Goal: Information Seeking & Learning: Learn about a topic

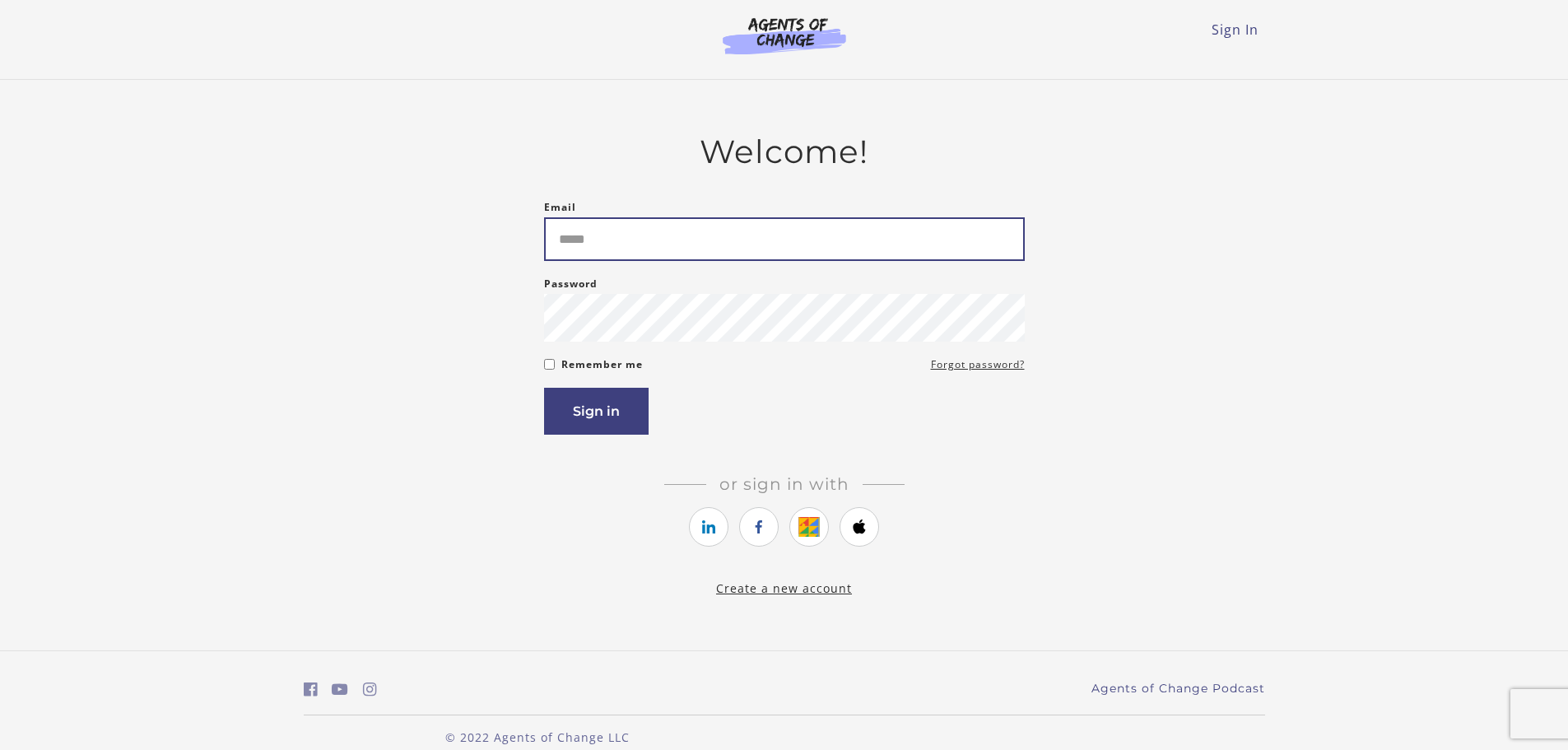
click at [613, 240] on input "Email" at bounding box center [784, 239] width 481 height 44
type input "**********"
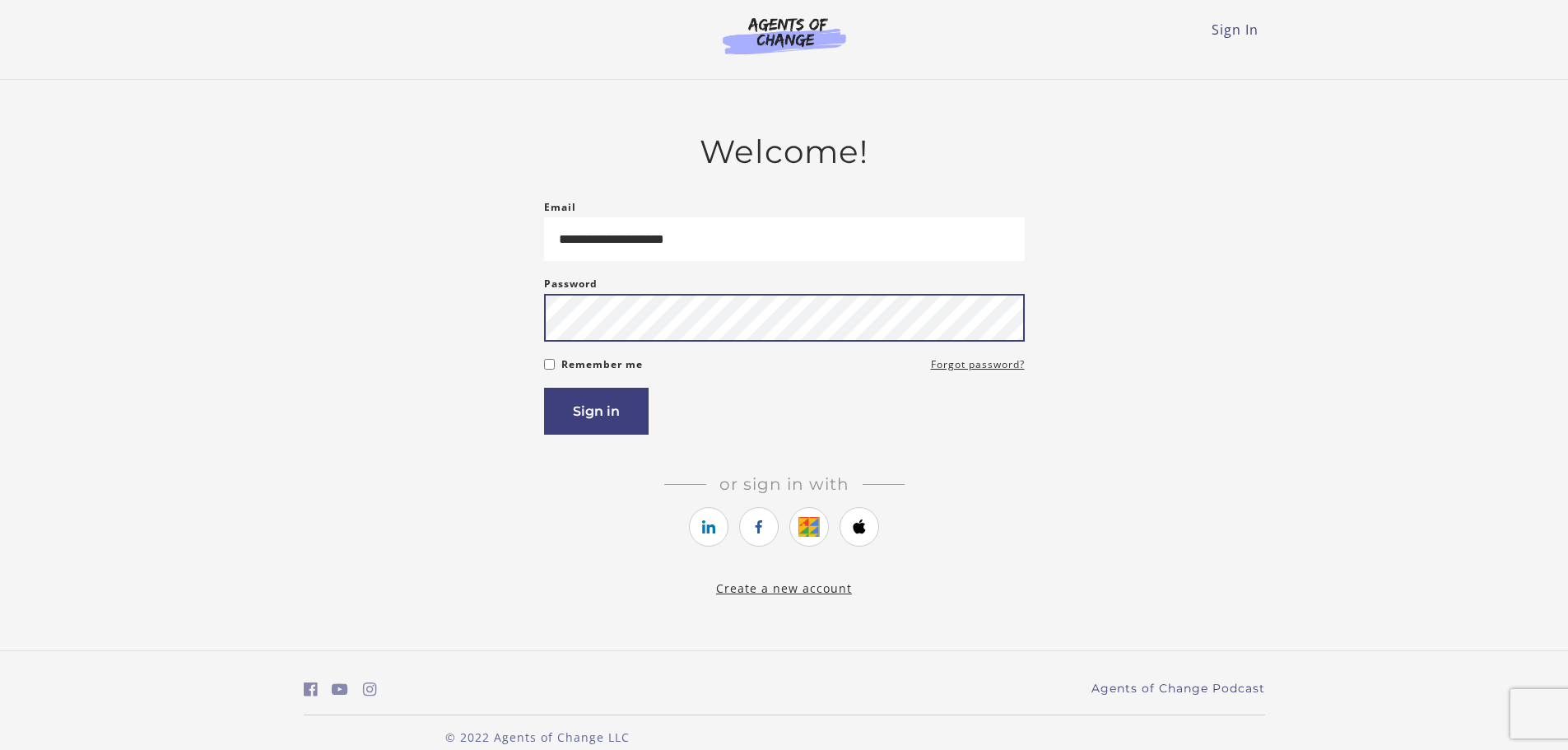
click at [545, 388] on button "Sign in" at bounding box center [597, 411] width 104 height 47
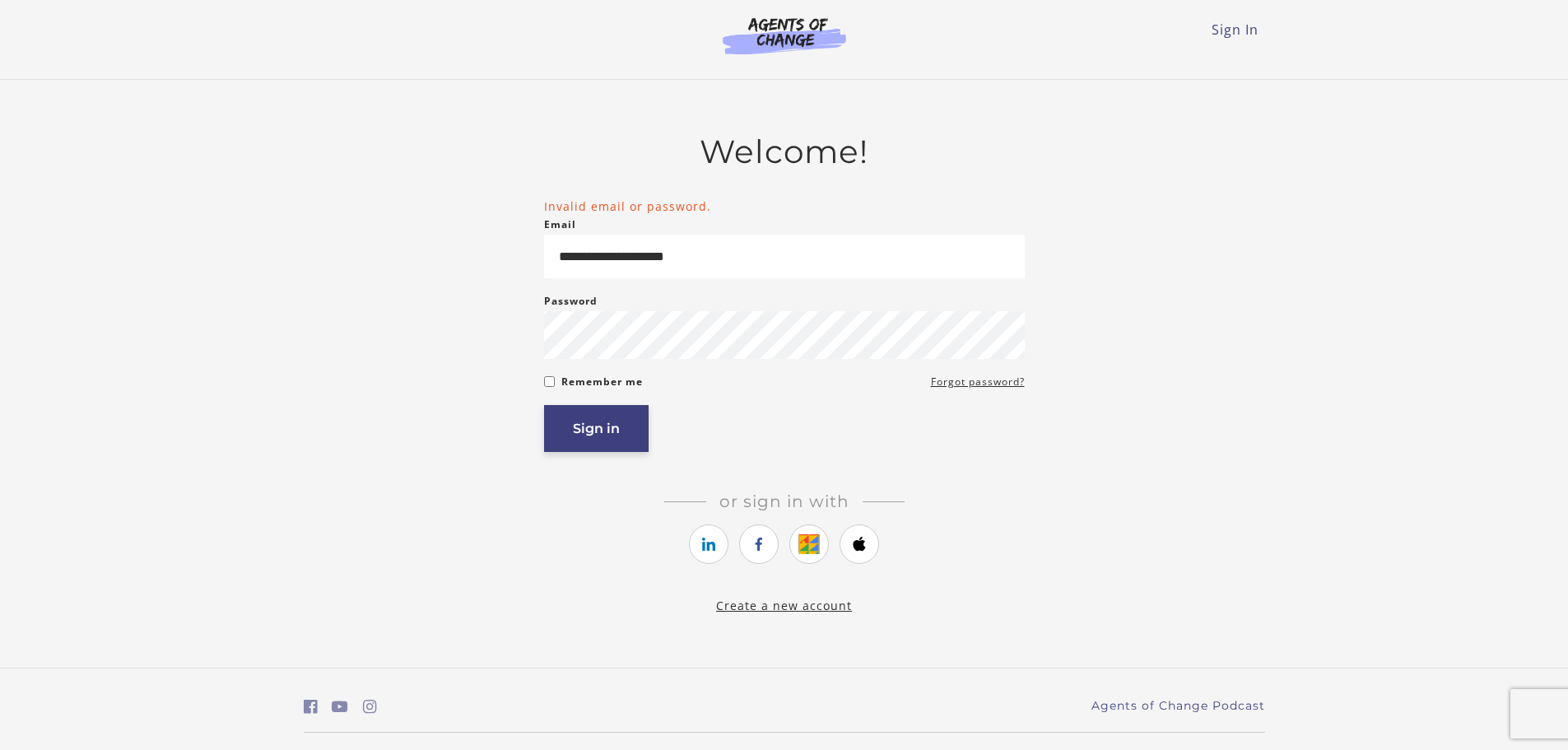
click at [616, 445] on button "Sign in" at bounding box center [597, 429] width 104 height 47
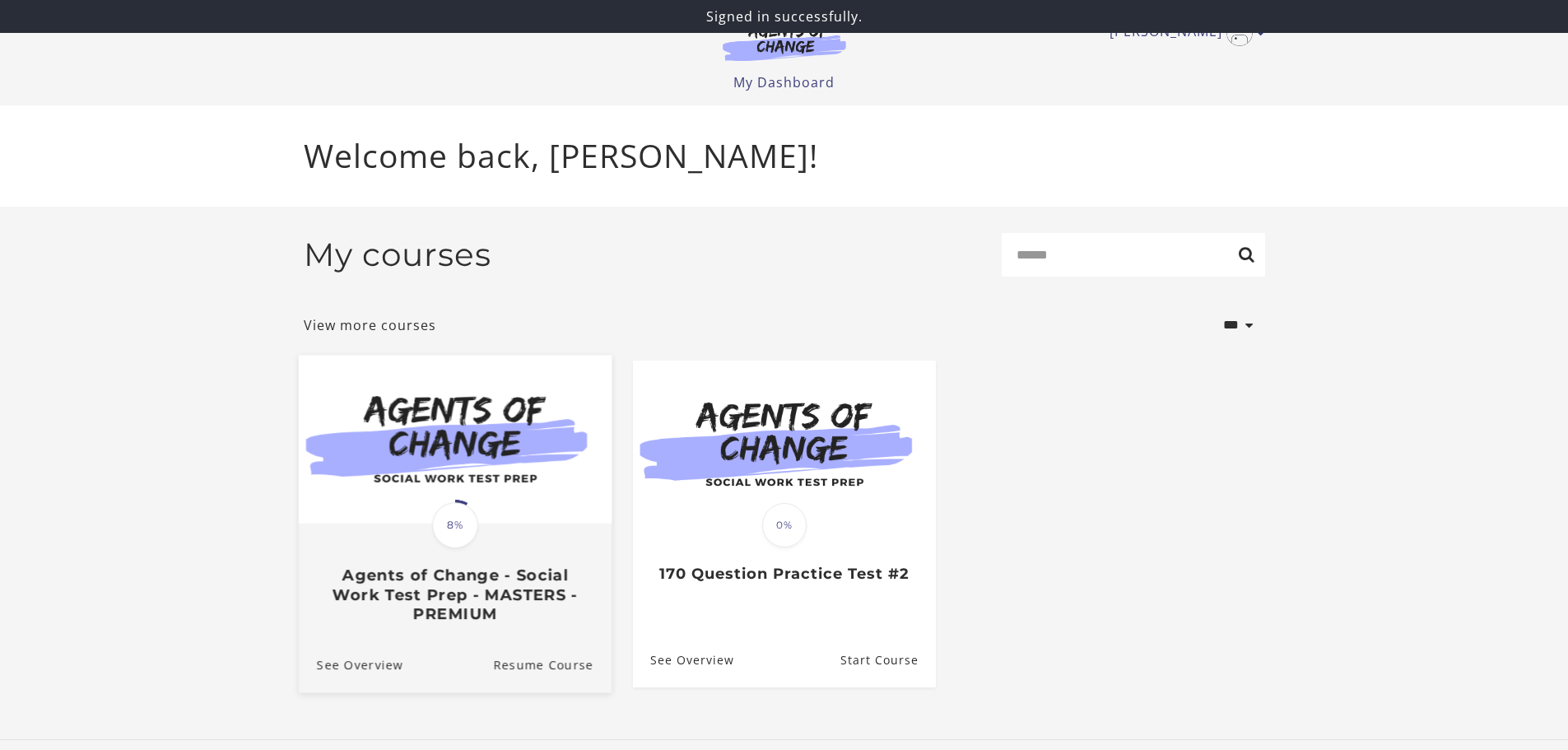
click at [473, 467] on img at bounding box center [455, 440] width 313 height 168
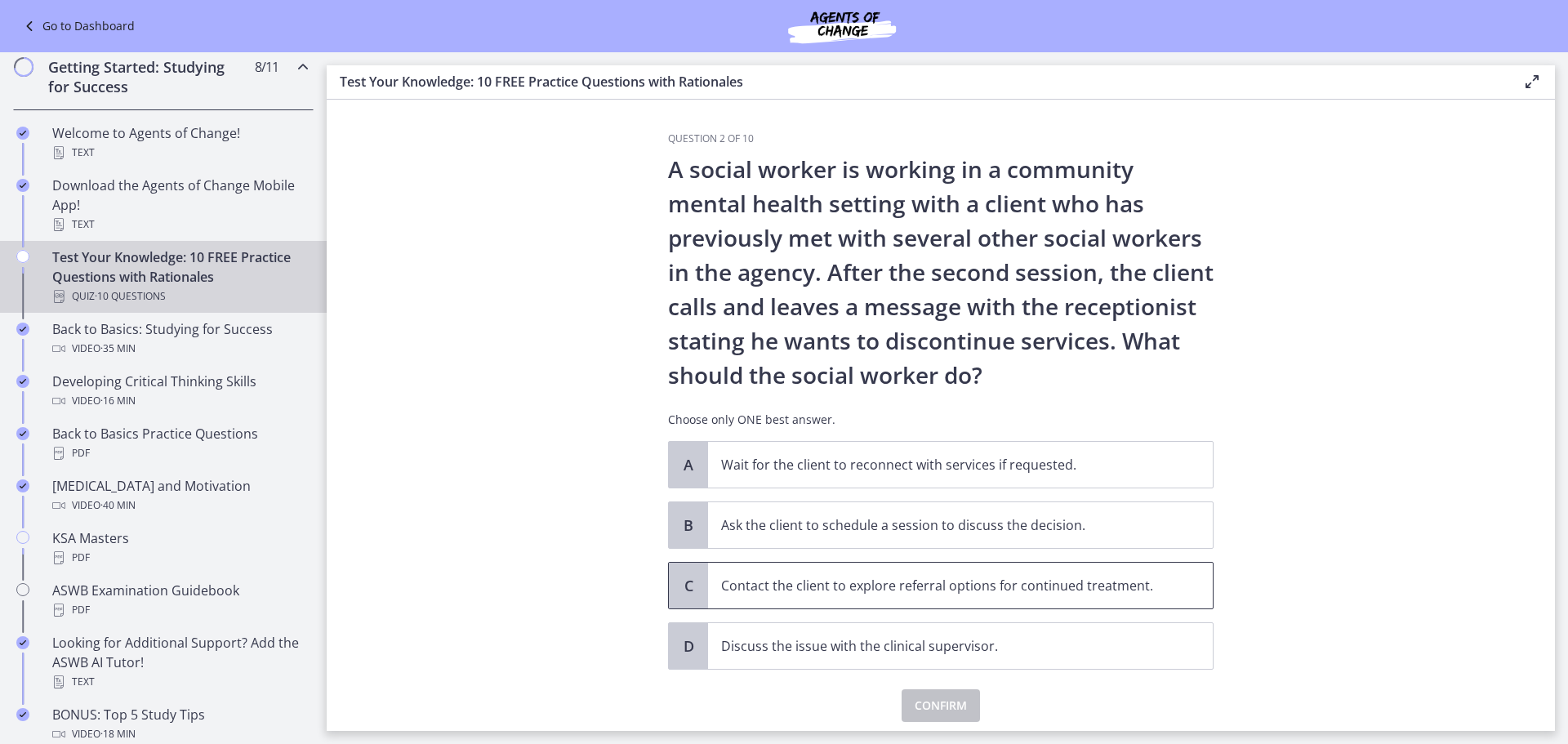
click at [761, 591] on p "Contact the client to explore referral options for continued treatment." at bounding box center [943, 586] width 446 height 20
click at [928, 701] on span "Confirm" at bounding box center [941, 706] width 53 height 20
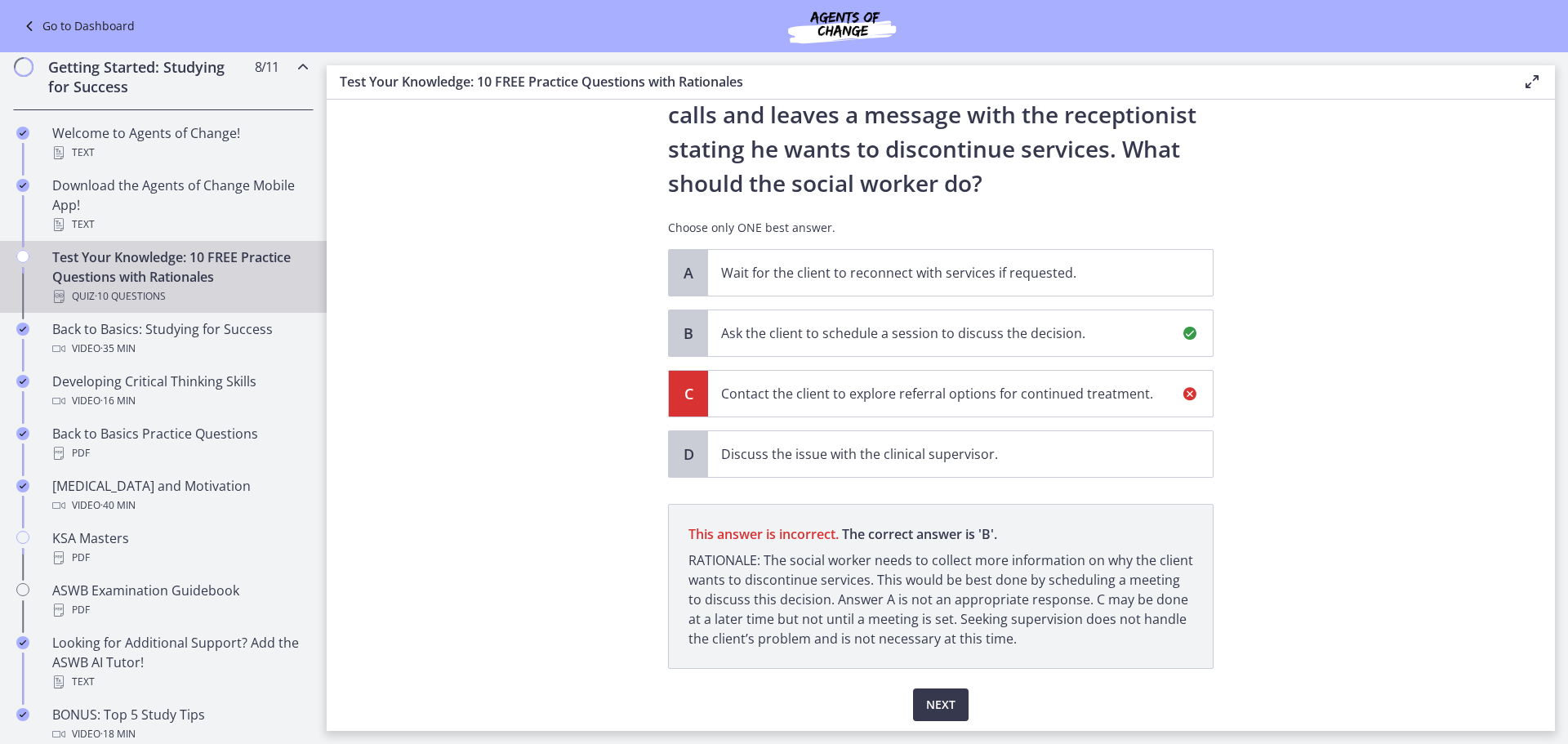
scroll to position [248, 0]
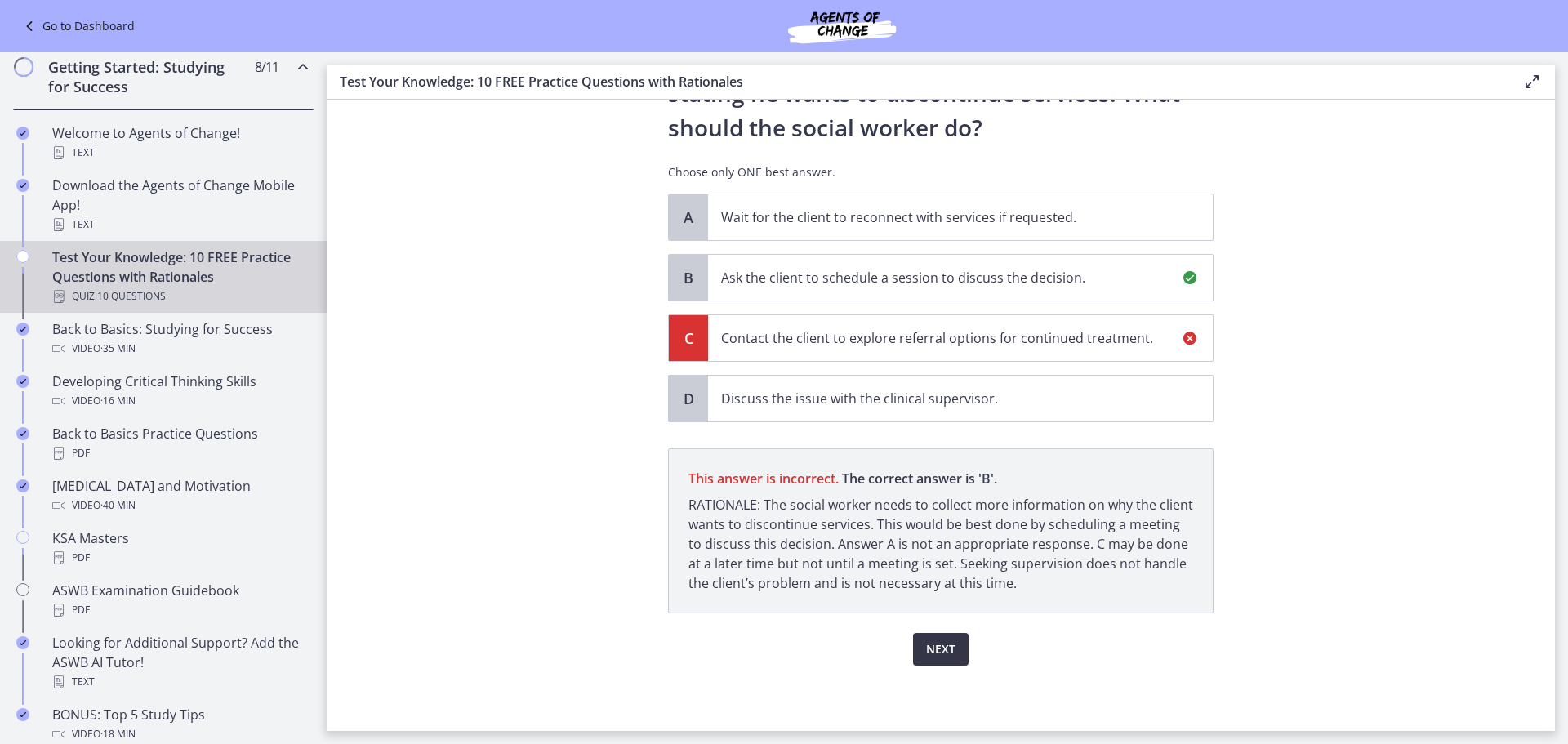
click at [930, 645] on span "Next" at bounding box center [941, 650] width 29 height 20
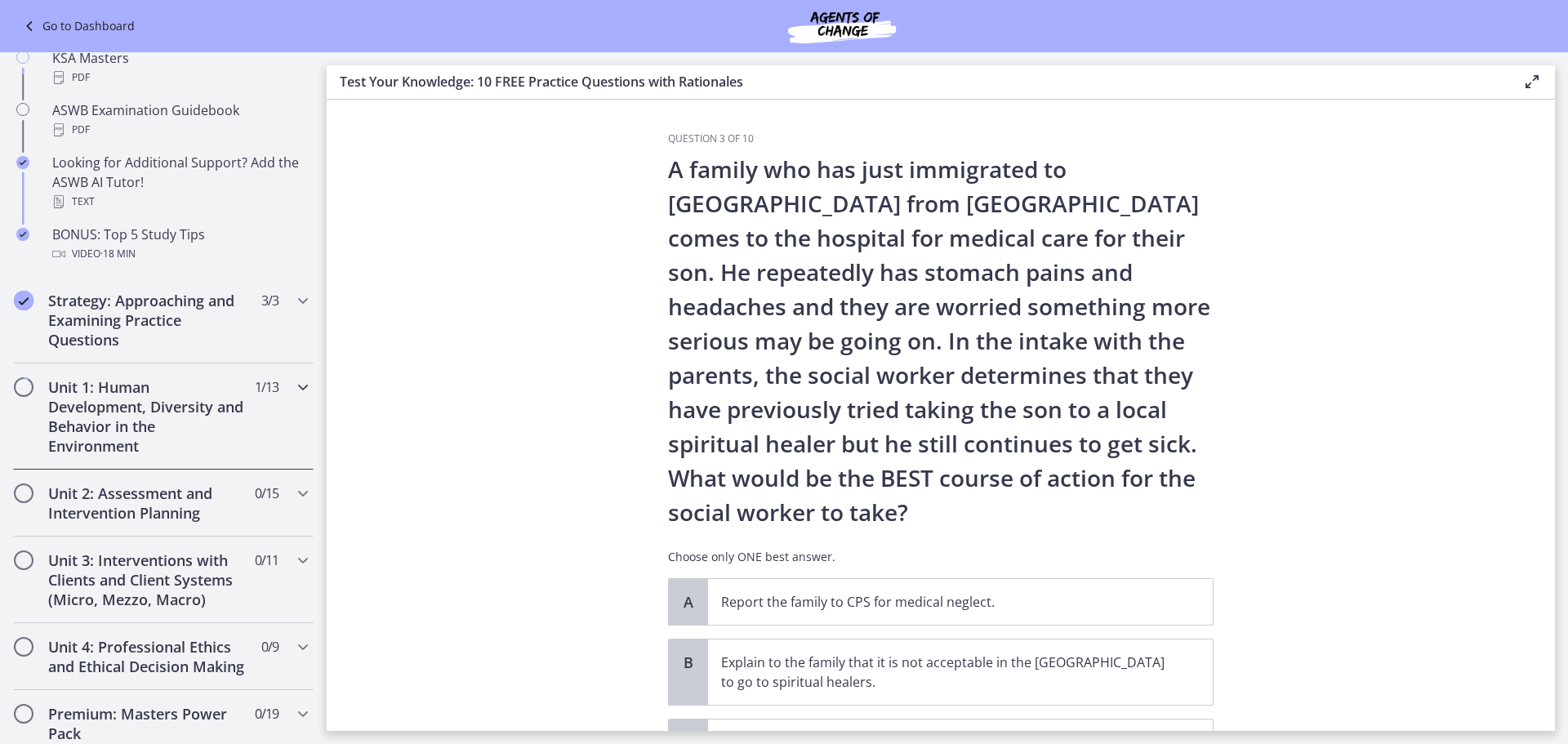
scroll to position [736, 0]
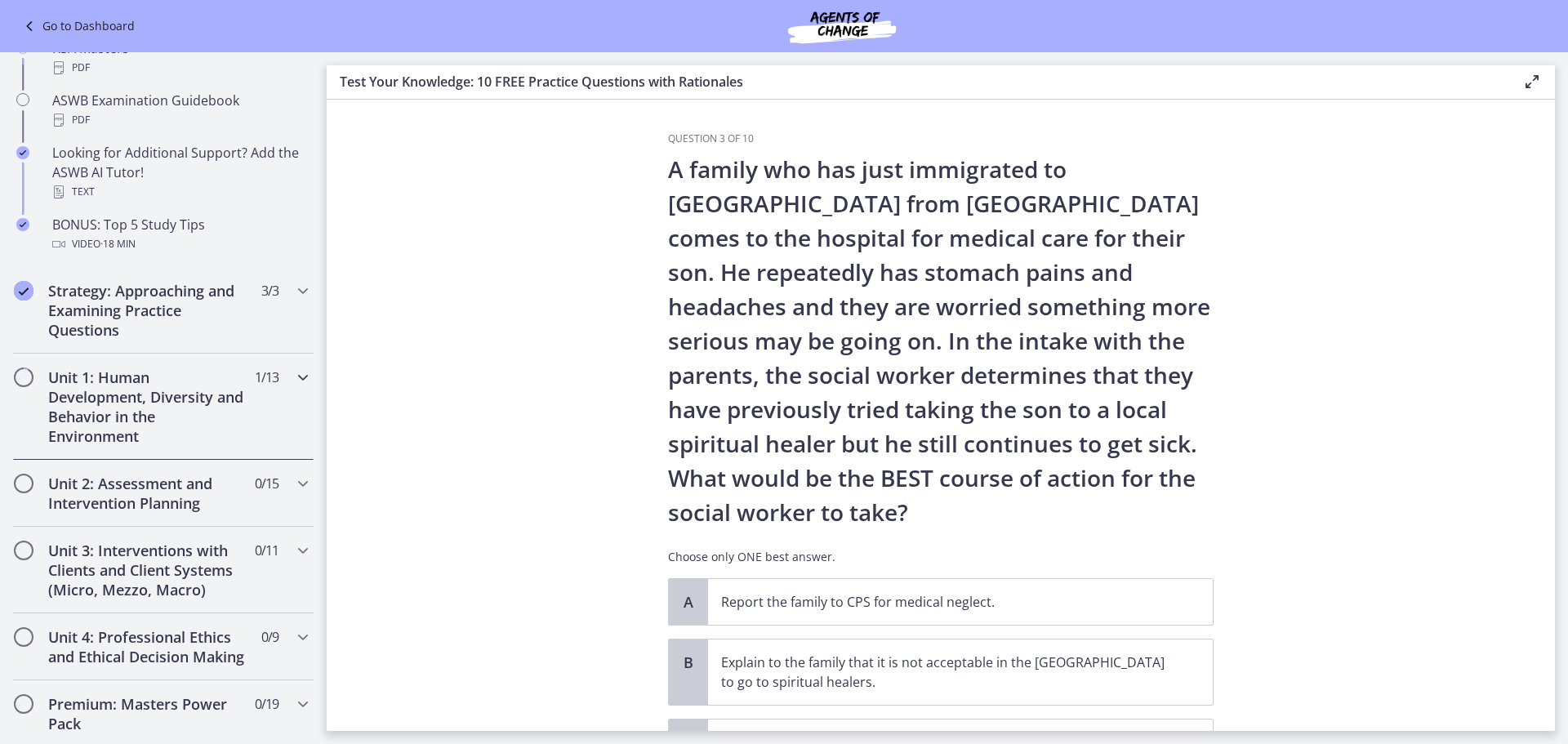
click at [136, 381] on h2 "Unit 1: Human Development, Diversity and Behavior in the Environment" at bounding box center [147, 407] width 199 height 78
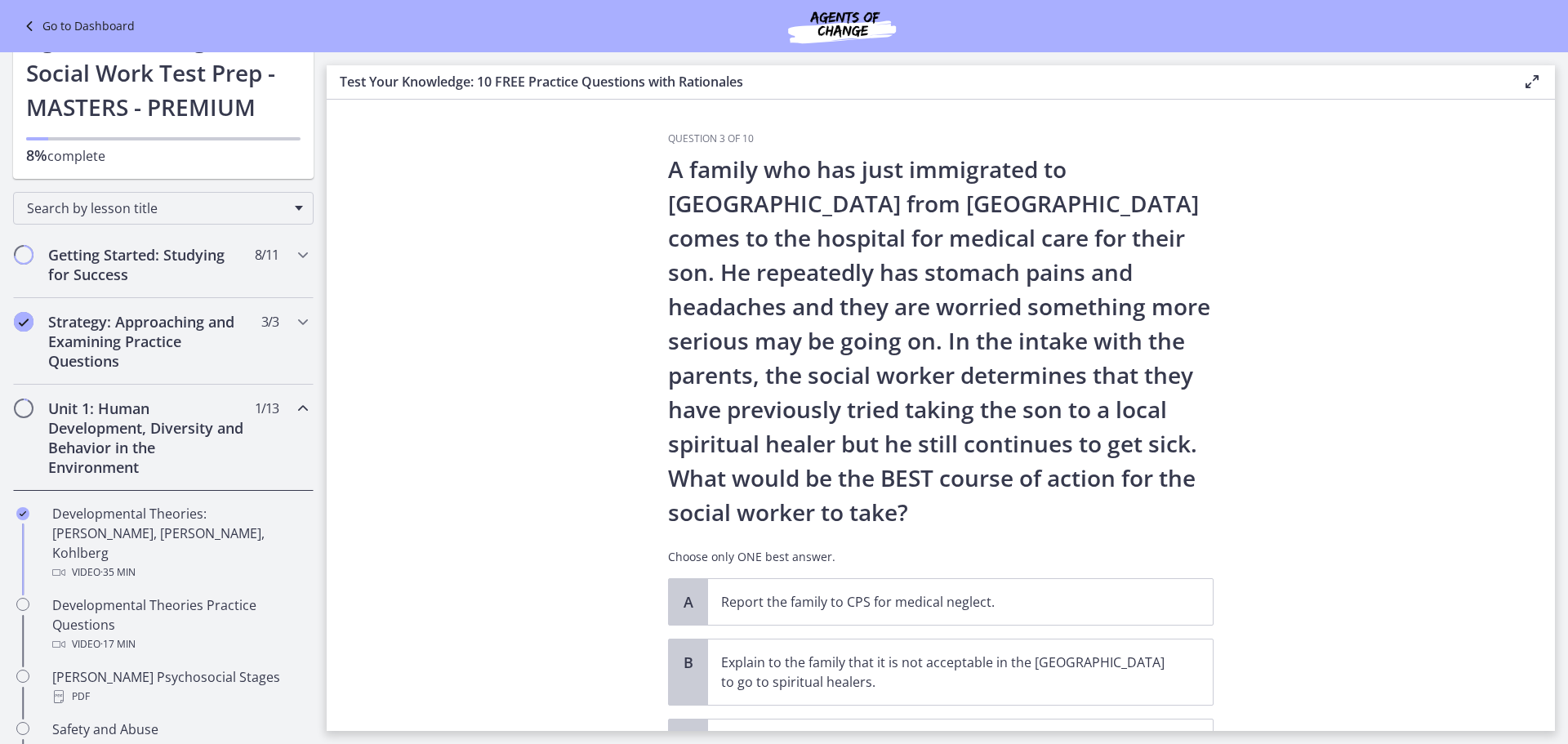
scroll to position [82, 0]
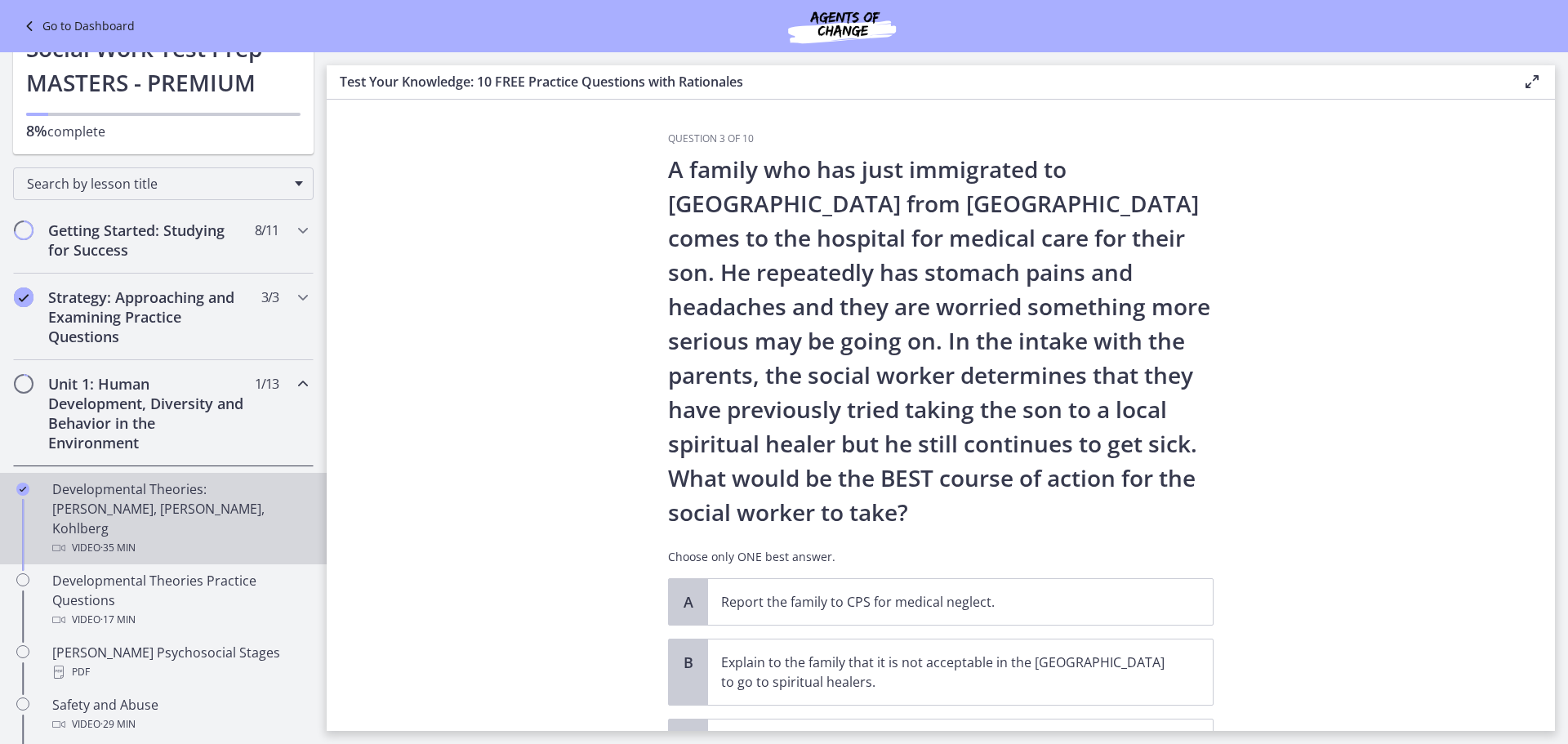
click at [95, 491] on div "Developmental Theories: Erikson, Piaget, Kohlberg Video · 35 min" at bounding box center [180, 519] width 255 height 78
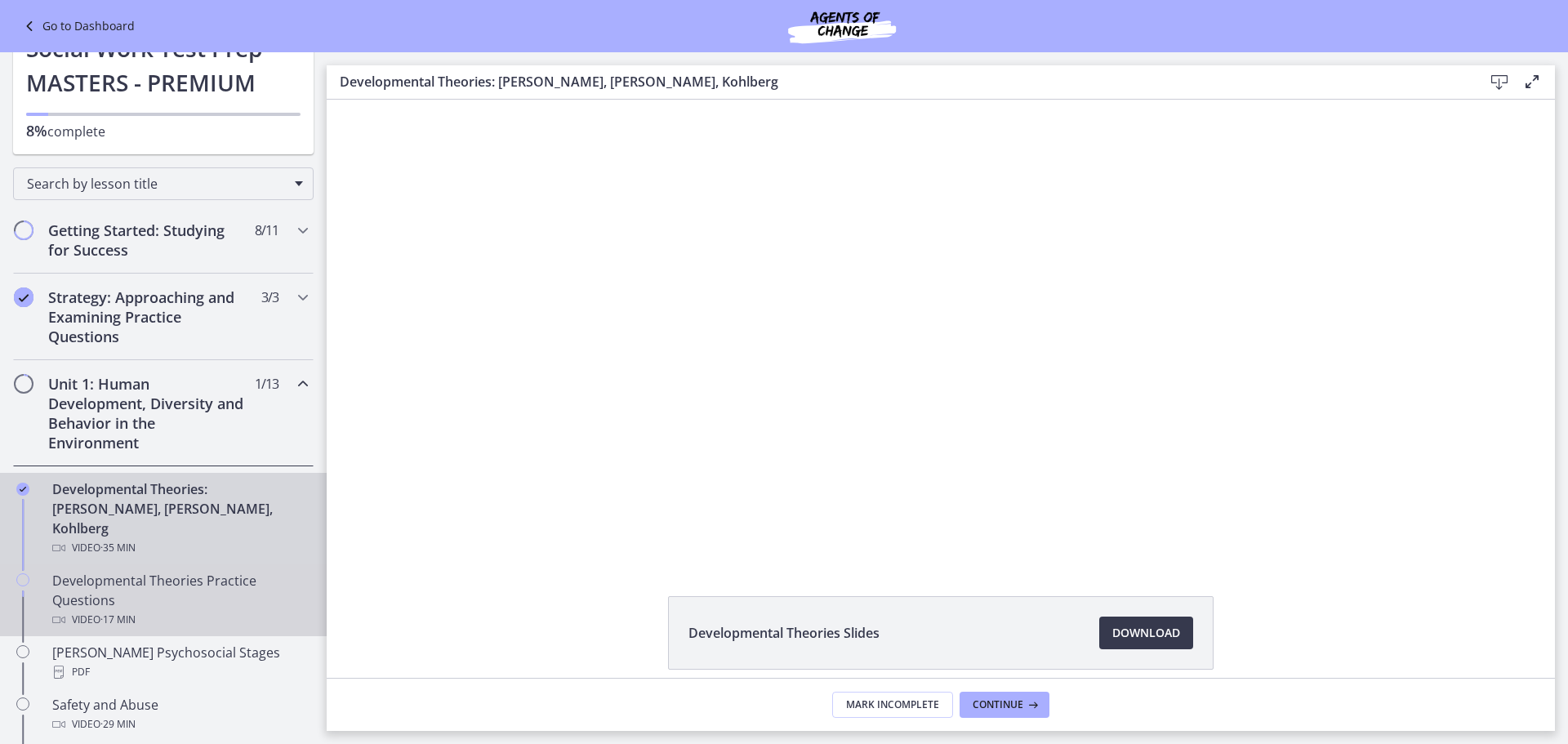
click at [174, 571] on div "Developmental Theories Practice Questions Video · 17 min" at bounding box center [180, 600] width 255 height 59
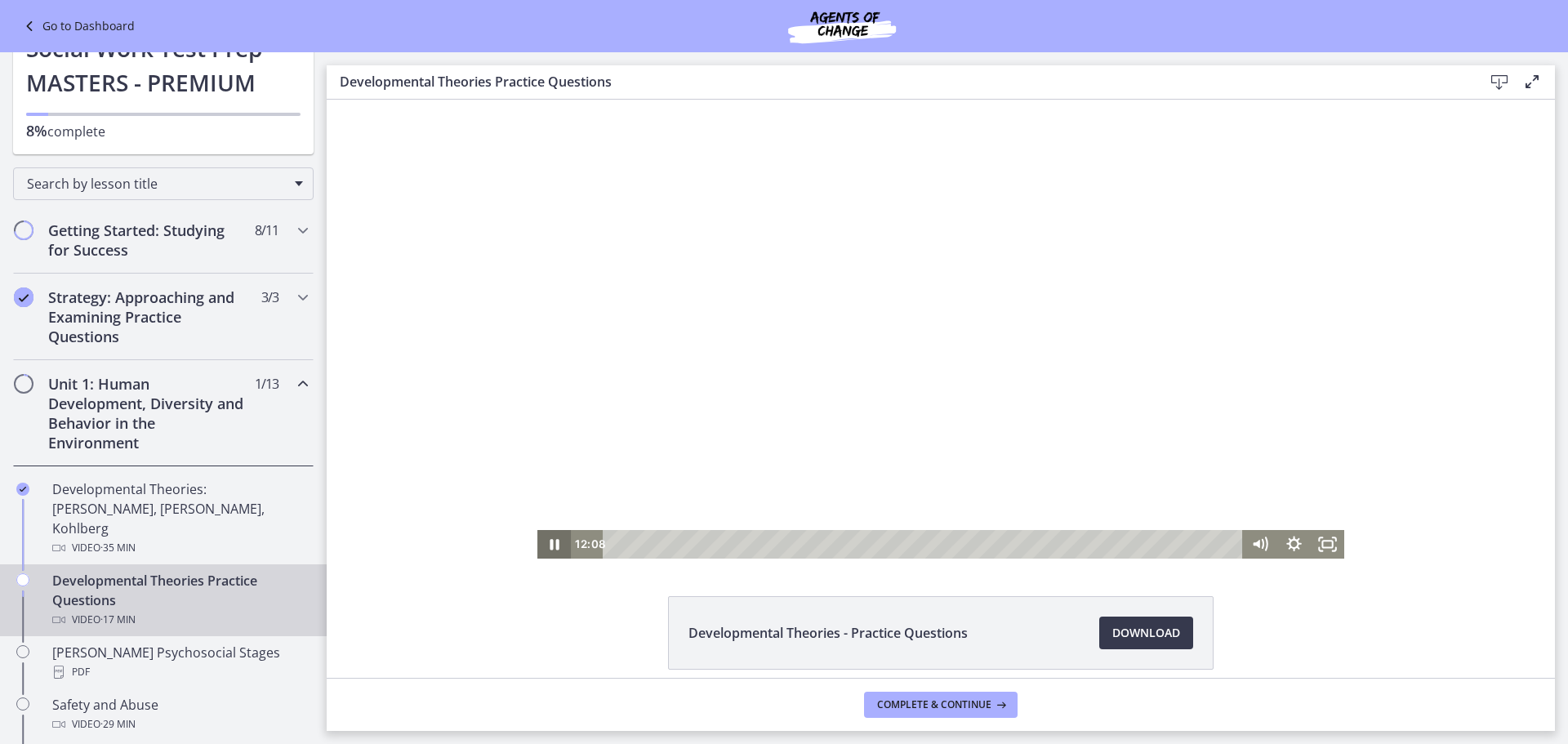
click at [550, 544] on icon "Pause" at bounding box center [554, 545] width 9 height 11
click at [550, 547] on icon "Play Video" at bounding box center [556, 544] width 11 height 14
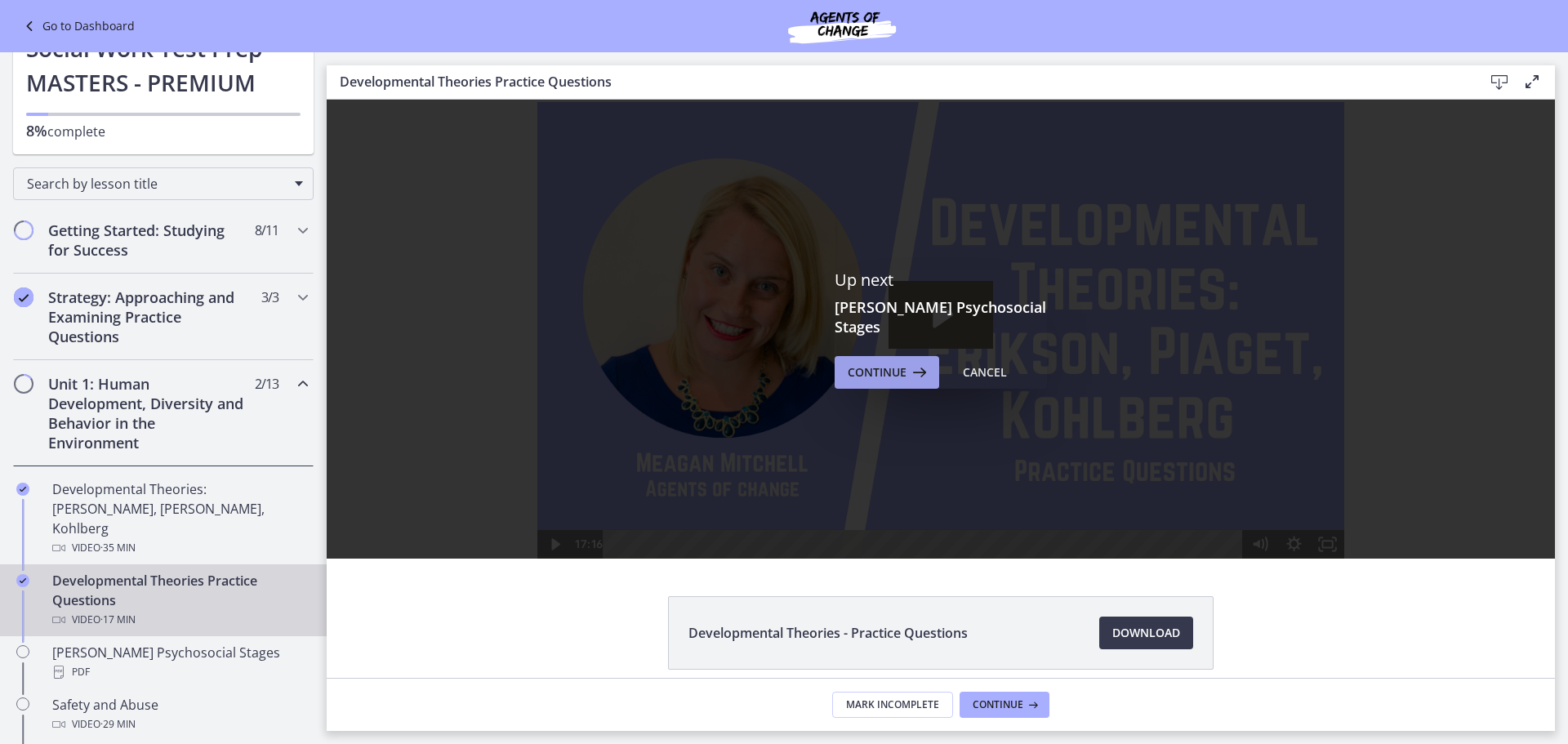
click at [885, 362] on span "Continue" at bounding box center [877, 372] width 59 height 20
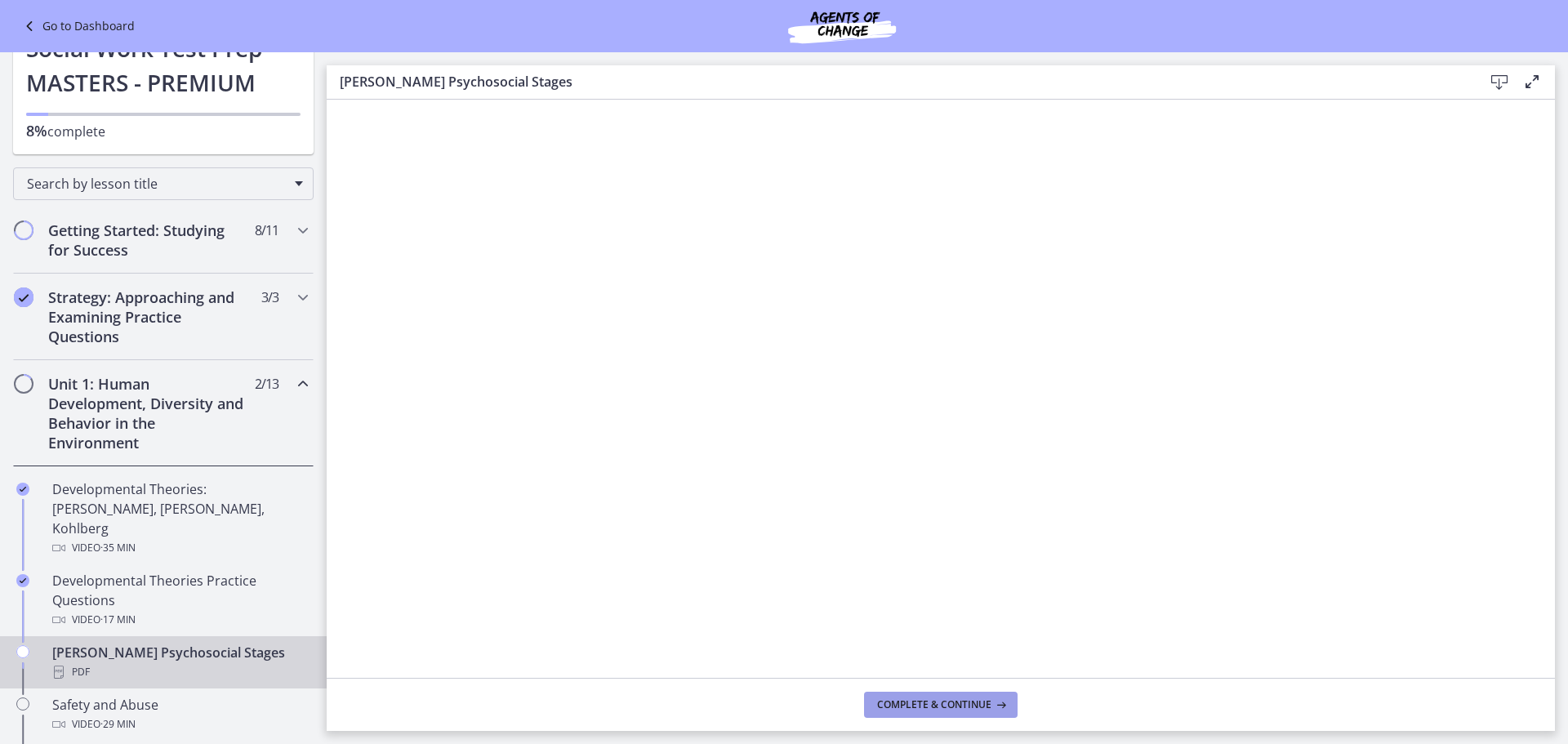
click at [945, 693] on button "Complete & continue" at bounding box center [941, 705] width 153 height 26
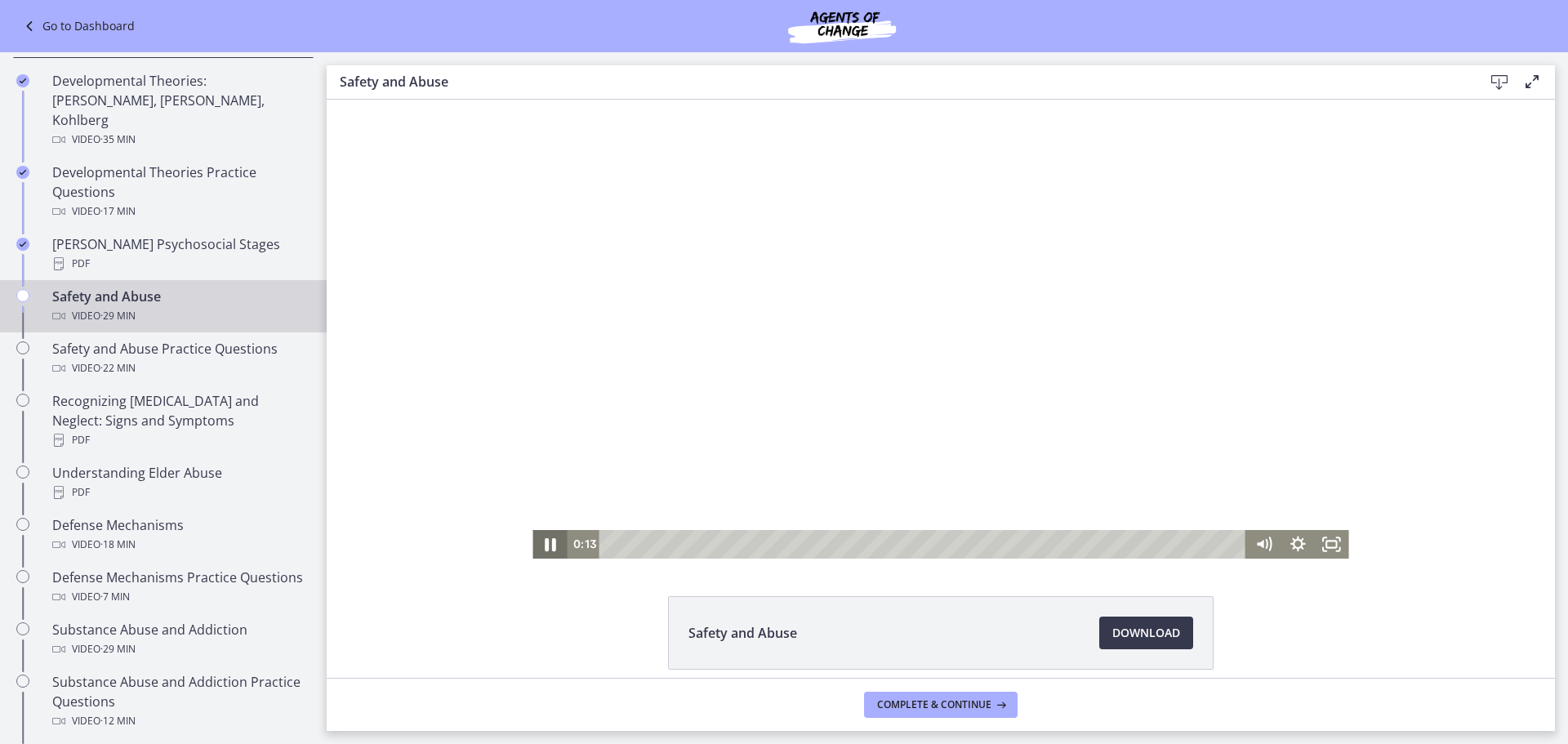
click at [545, 545] on icon "Pause" at bounding box center [550, 545] width 12 height 13
